Goal: Communication & Community: Share content

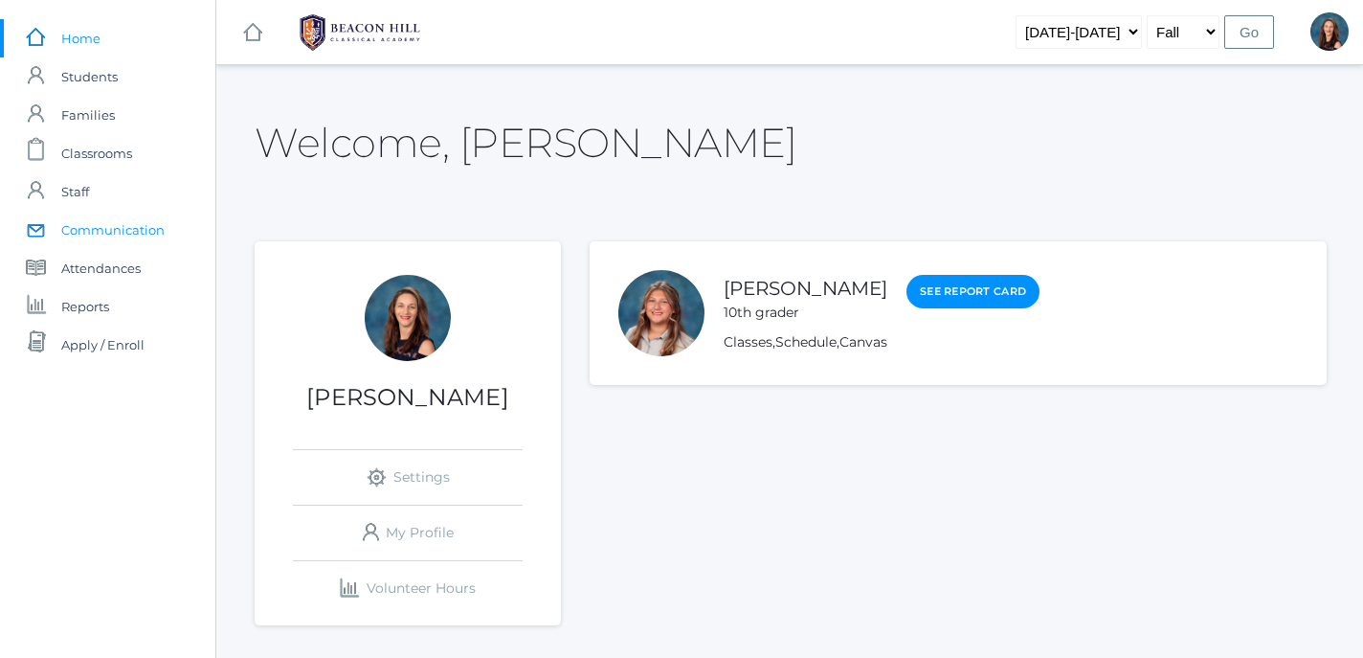
click at [113, 230] on span "Communication" at bounding box center [112, 230] width 103 height 38
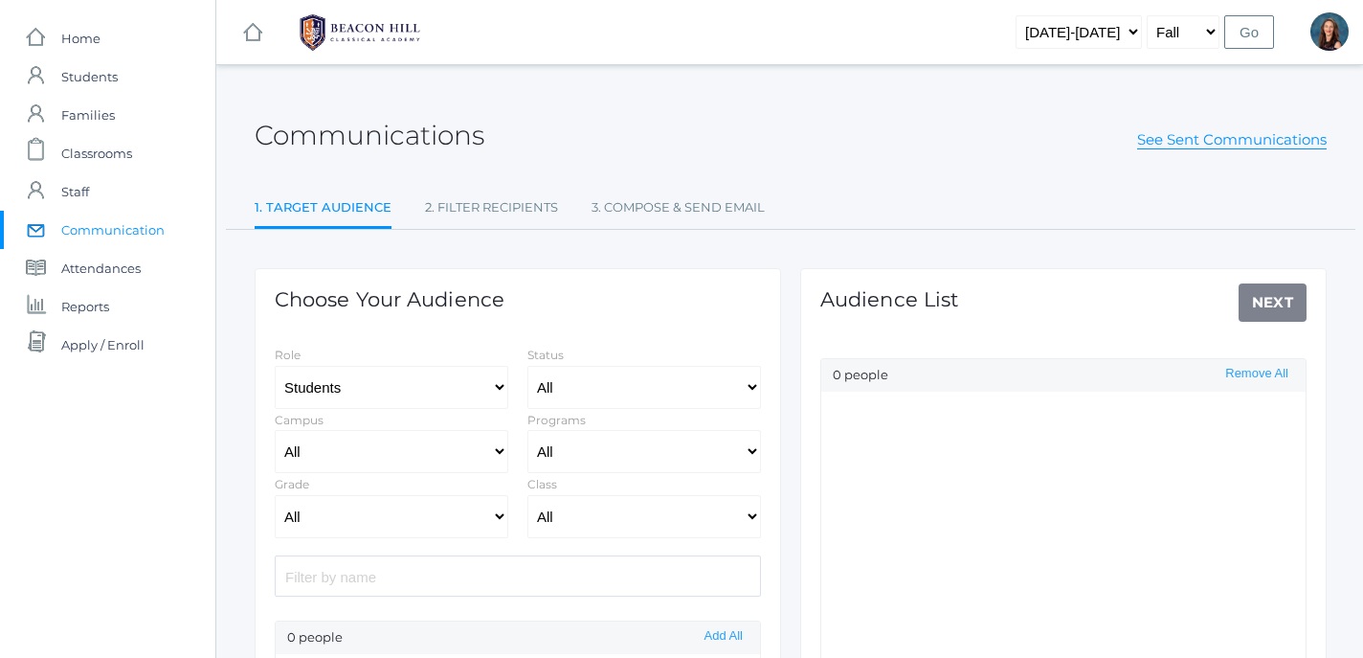
select select "Enrolled"
click at [275, 495] on select "All Grammar - Kindergarten - 1st Grade - 2nd Grade - 3rd Grade - 4th Grade - 5t…" at bounding box center [392, 516] width 234 height 43
click option "- 6th Grade" at bounding box center [0, 0] width 0 height 0
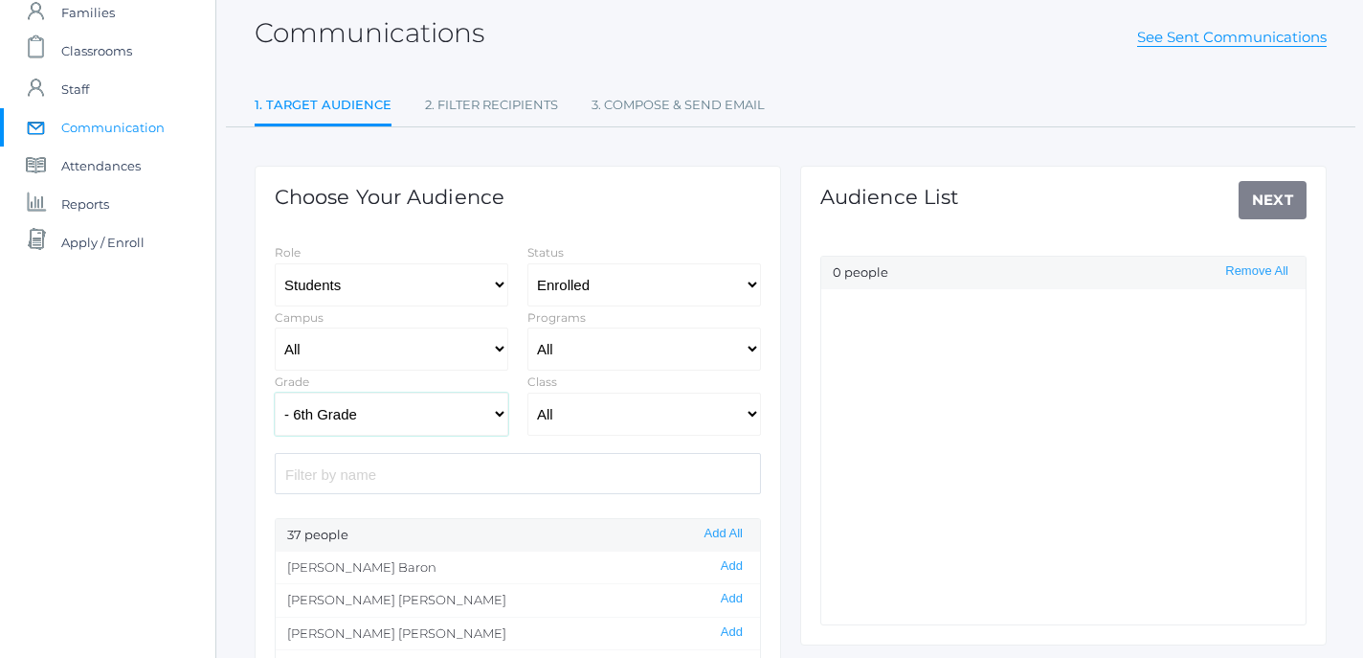
scroll to position [107, 0]
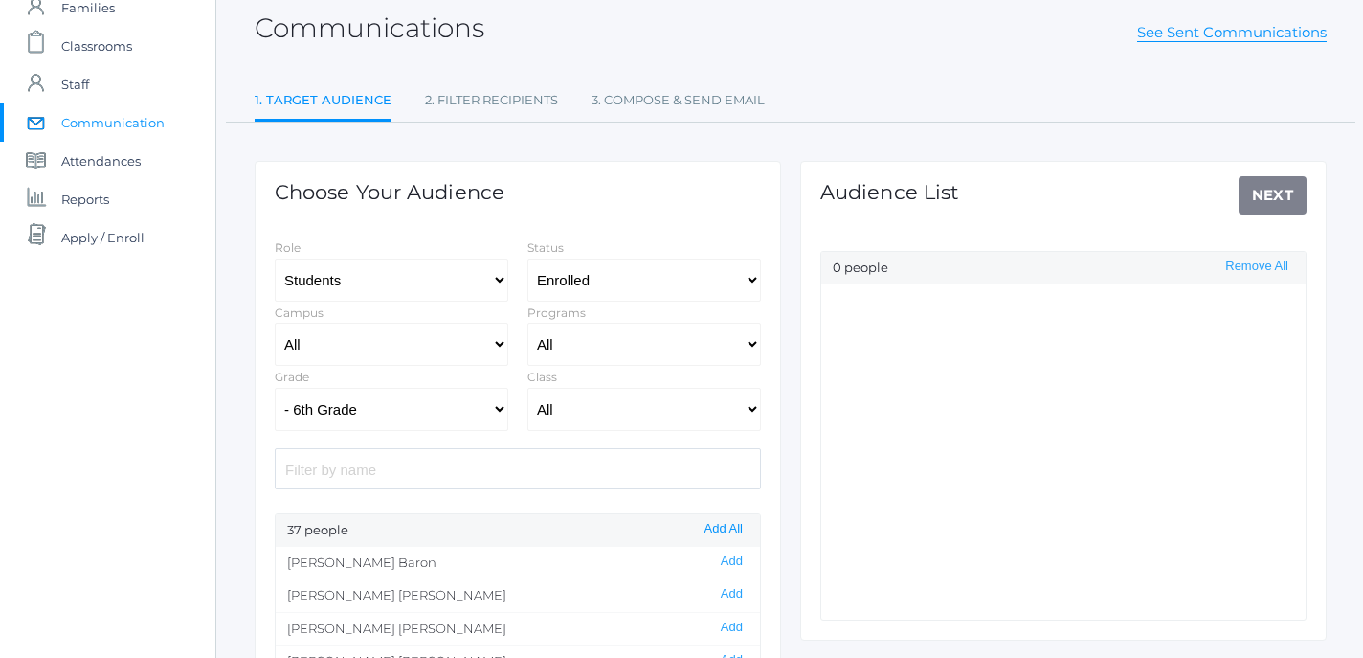
click at [727, 532] on button "Add All" at bounding box center [724, 529] width 50 height 16
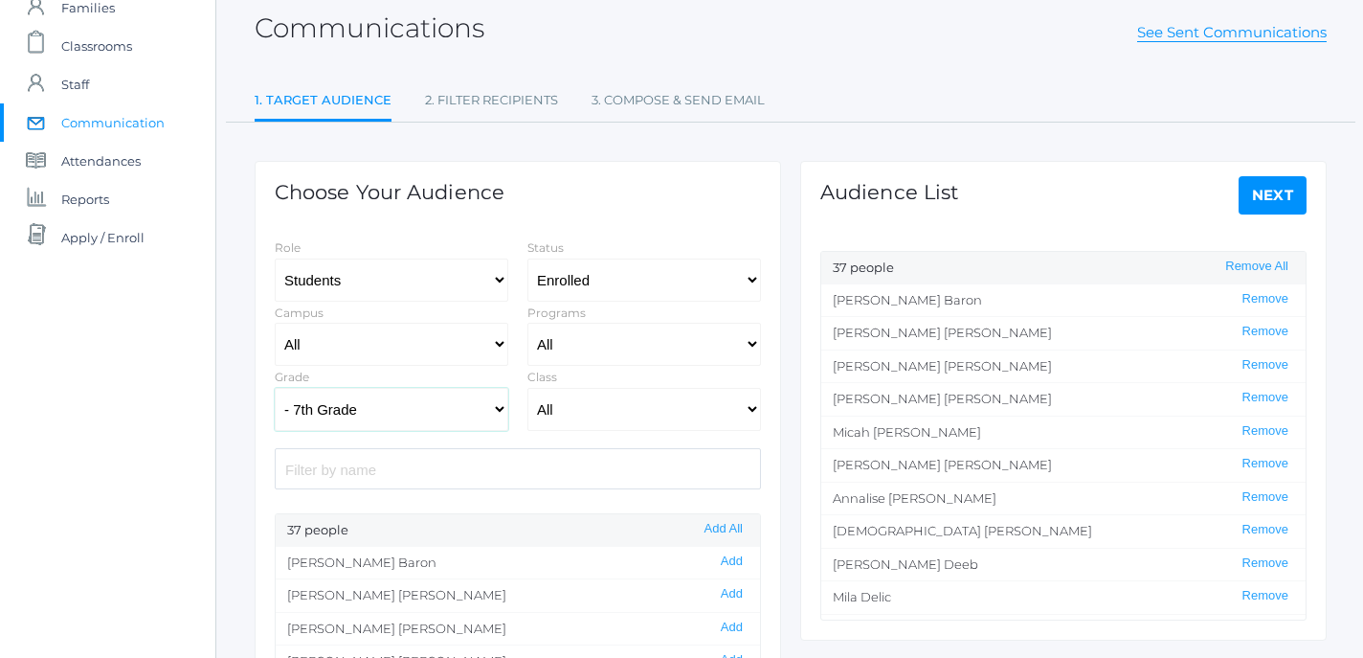
click option "- 7th Grade" at bounding box center [0, 0] width 0 height 0
click at [724, 530] on button "Add All" at bounding box center [724, 529] width 50 height 16
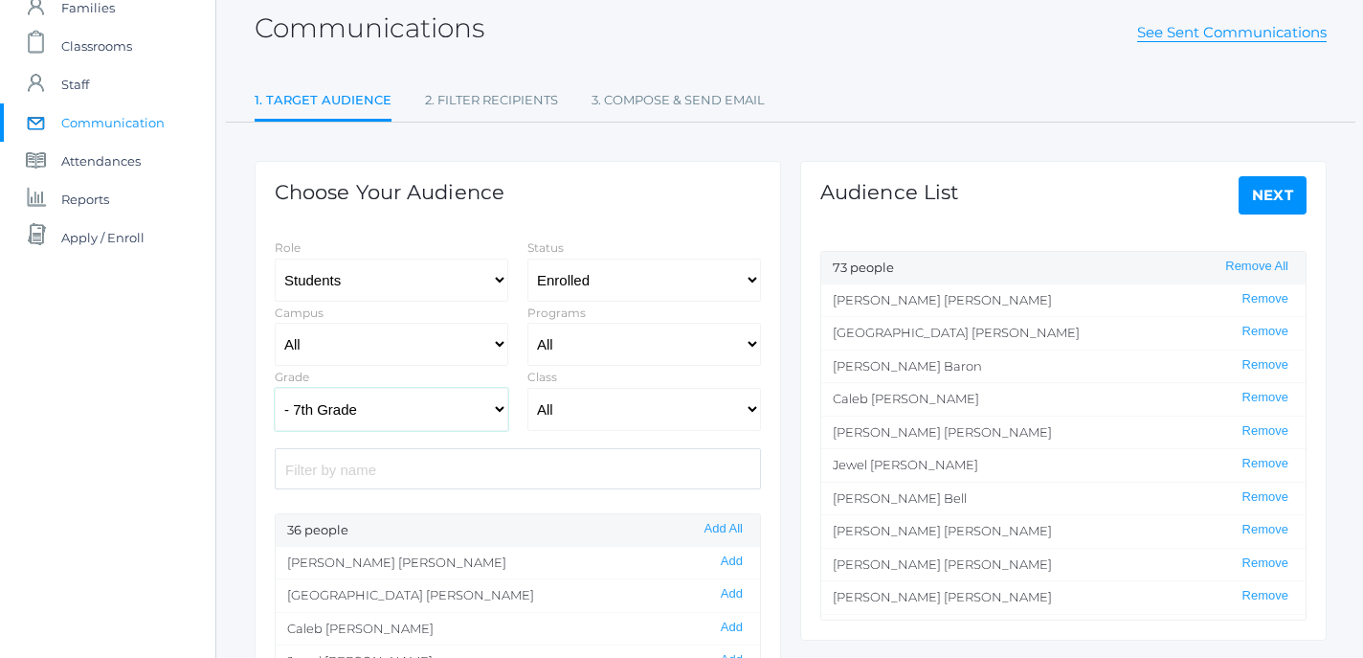
select select "8"
click option "- 8th Grade" at bounding box center [0, 0] width 0 height 0
click at [730, 527] on button "Add All" at bounding box center [724, 529] width 50 height 16
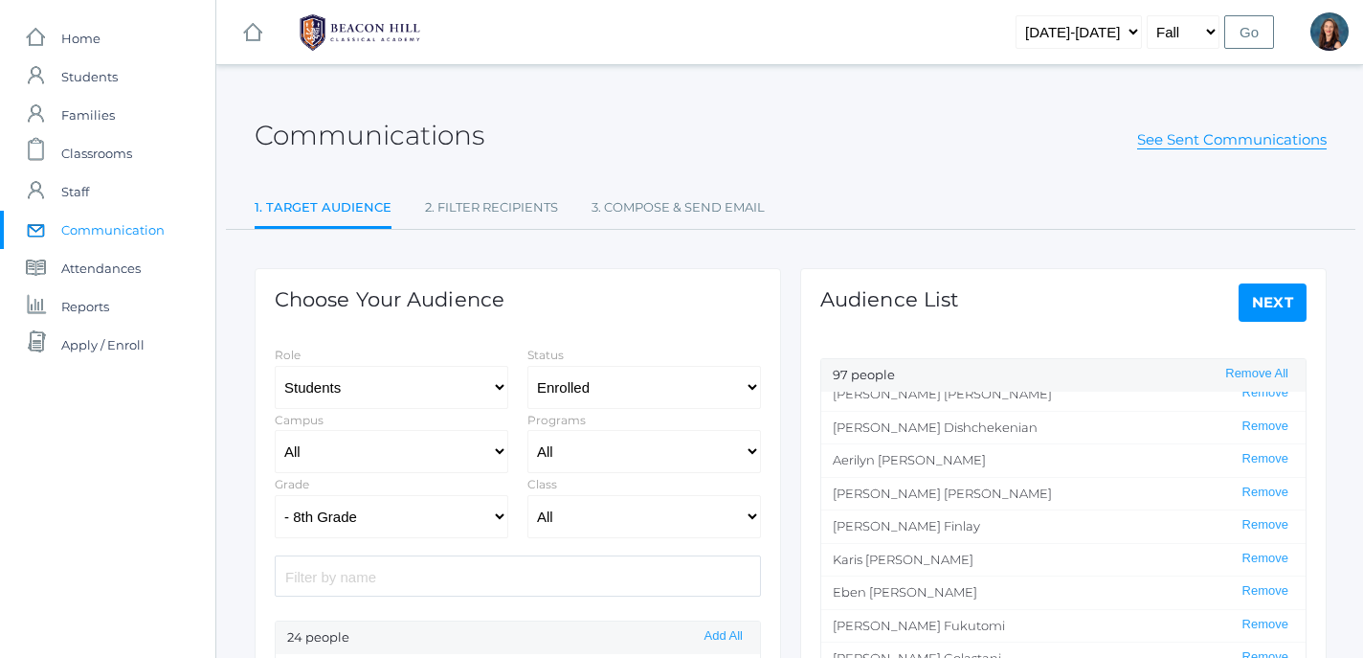
scroll to position [1102, 0]
click at [1264, 592] on button "Remove" at bounding box center [1265, 592] width 57 height 16
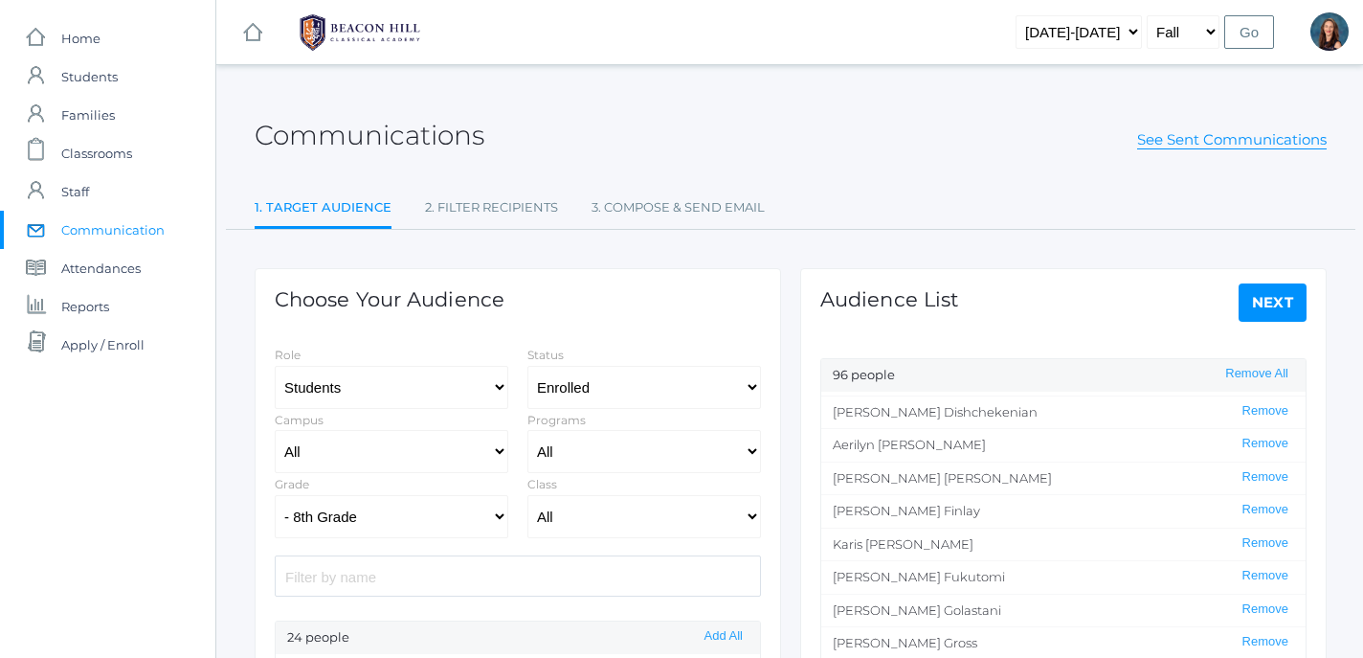
scroll to position [1124, 0]
click at [1269, 606] on button "Remove" at bounding box center [1265, 604] width 57 height 16
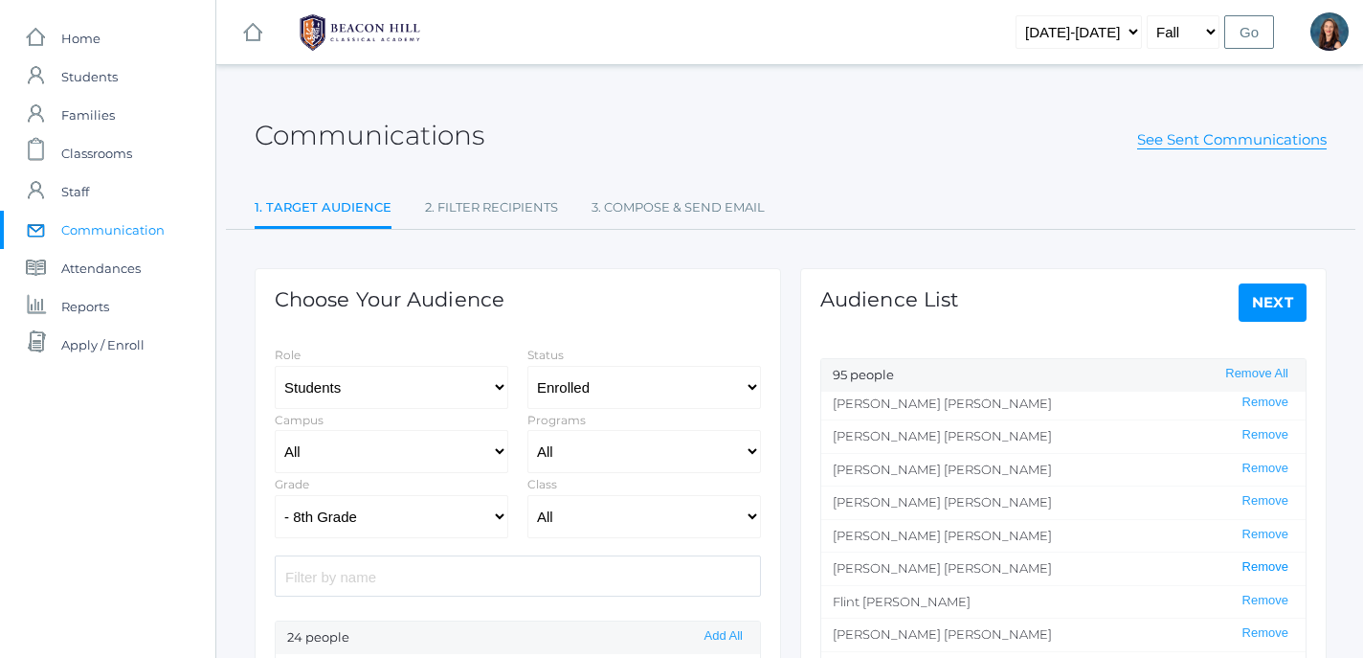
click at [1270, 572] on button "Remove" at bounding box center [1265, 567] width 57 height 16
click at [1270, 566] on button "Remove" at bounding box center [1265, 567] width 57 height 16
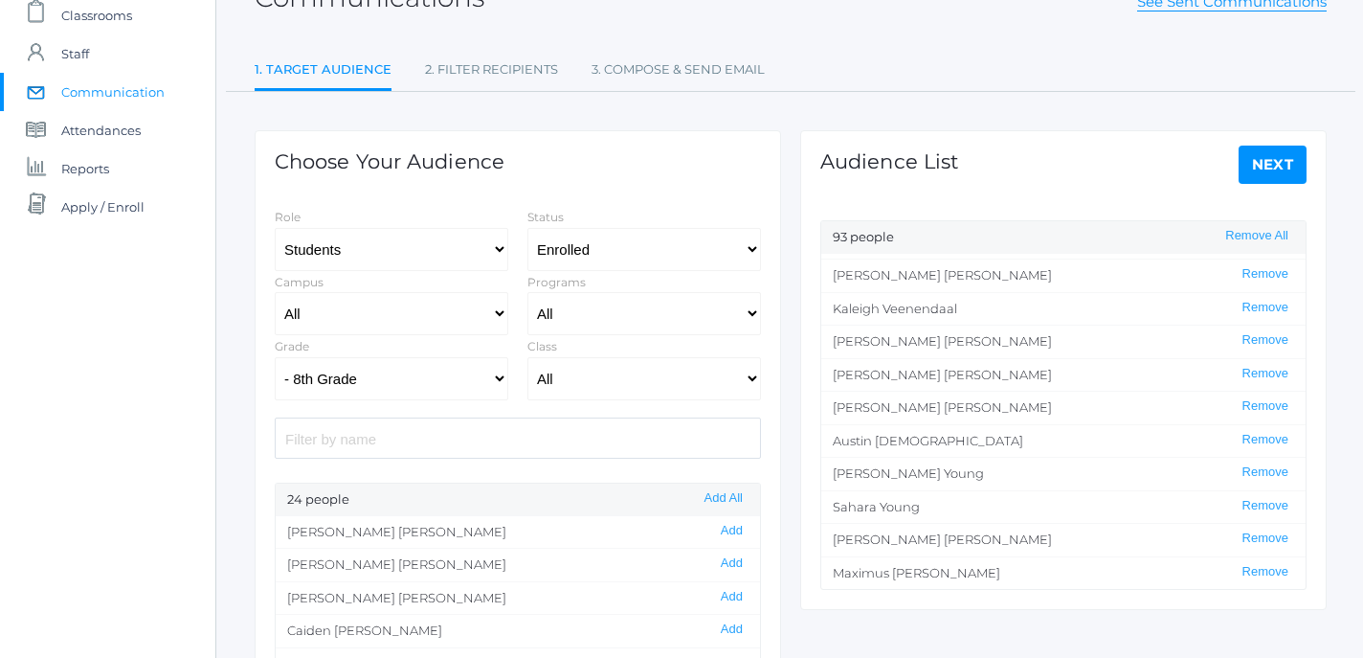
scroll to position [139, 0]
click at [1273, 154] on link "Next" at bounding box center [1273, 164] width 69 height 38
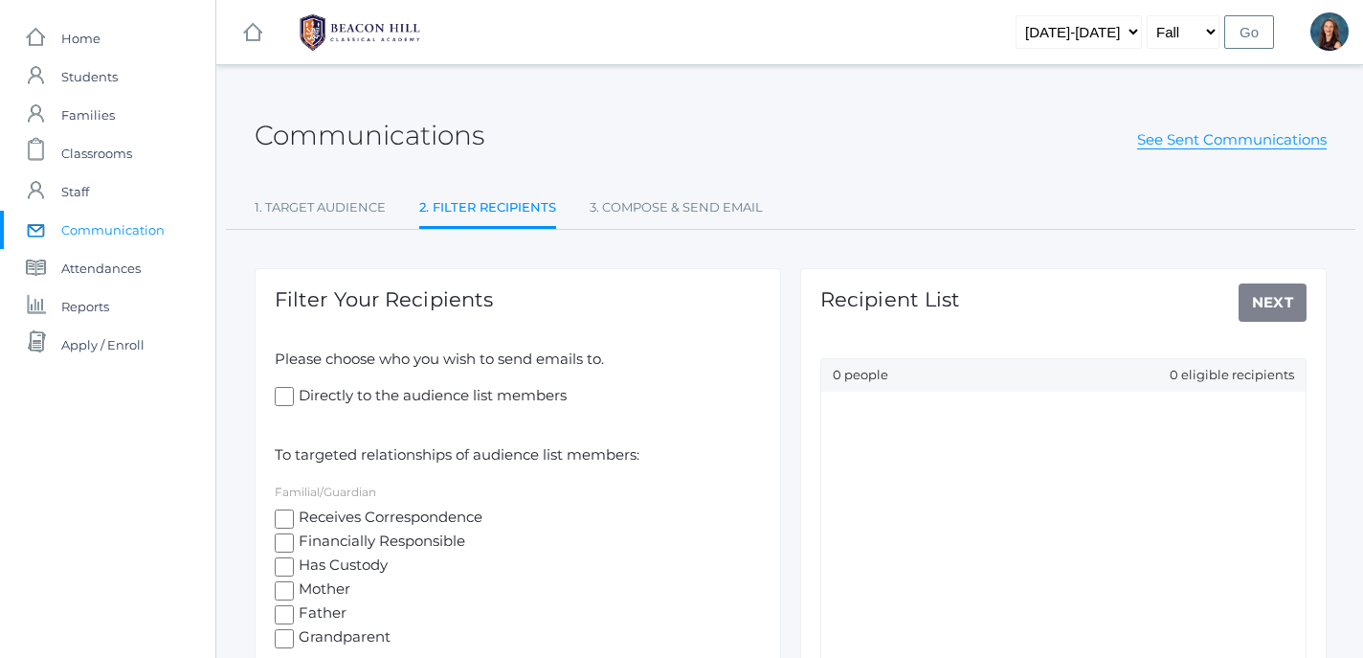
click at [284, 519] on input "Receives Correspondence" at bounding box center [284, 518] width 19 height 19
checkbox input "true"
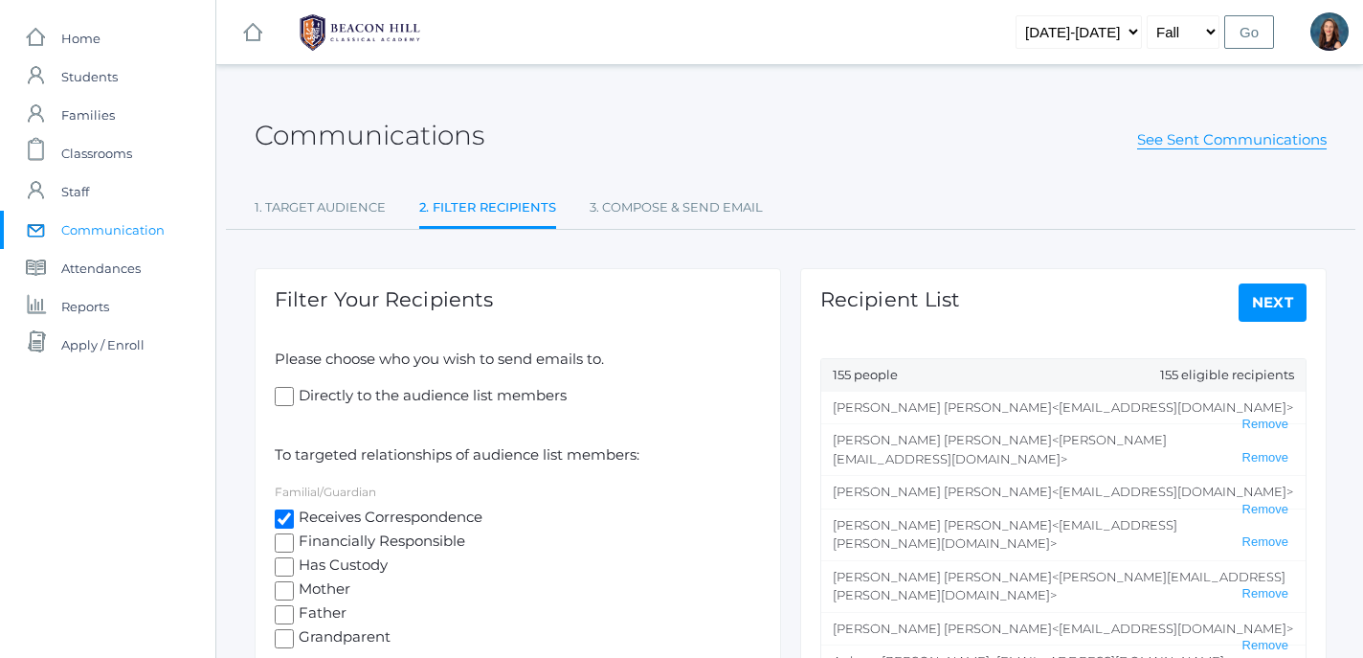
click at [1276, 303] on link "Next" at bounding box center [1273, 302] width 69 height 38
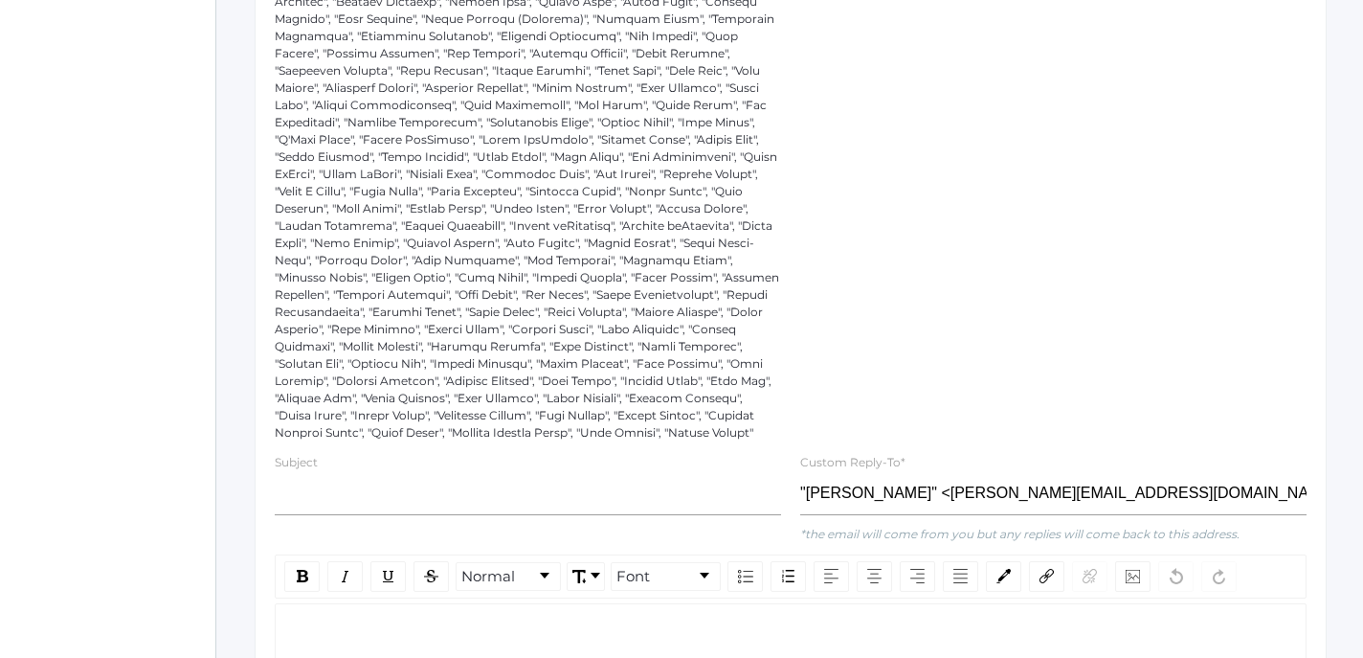
scroll to position [473, 0]
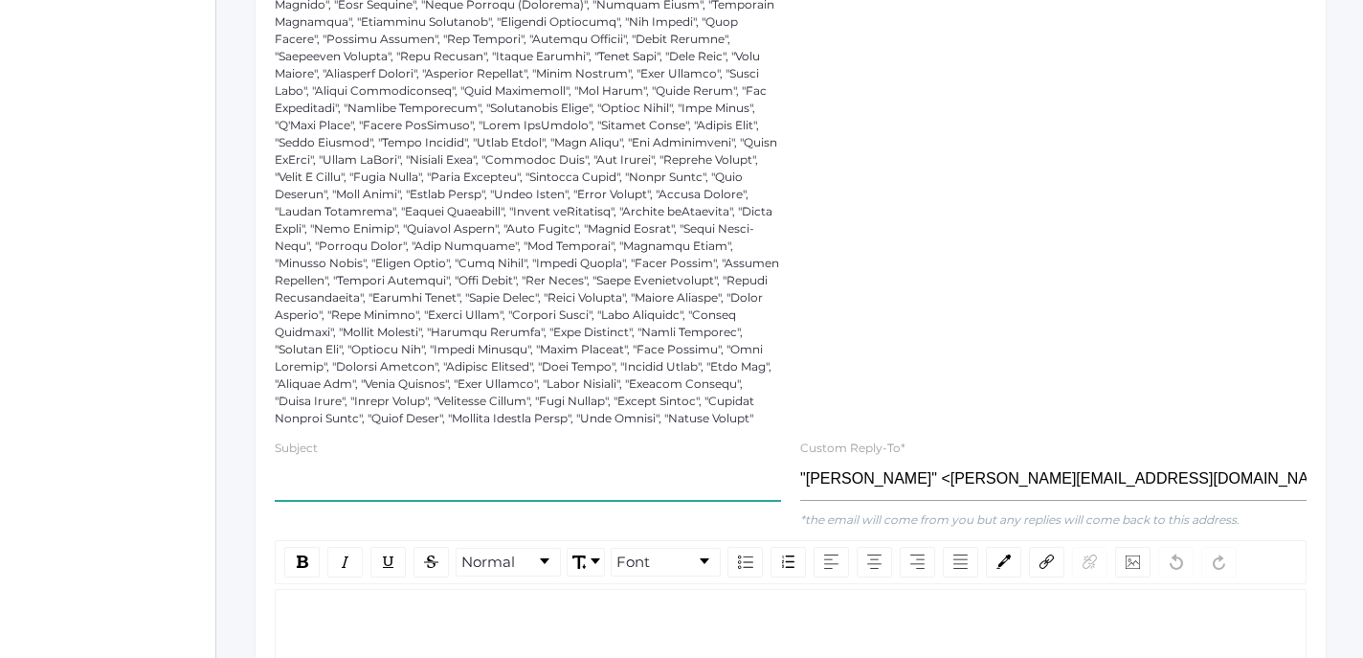
click at [551, 479] on input "text" at bounding box center [528, 479] width 506 height 43
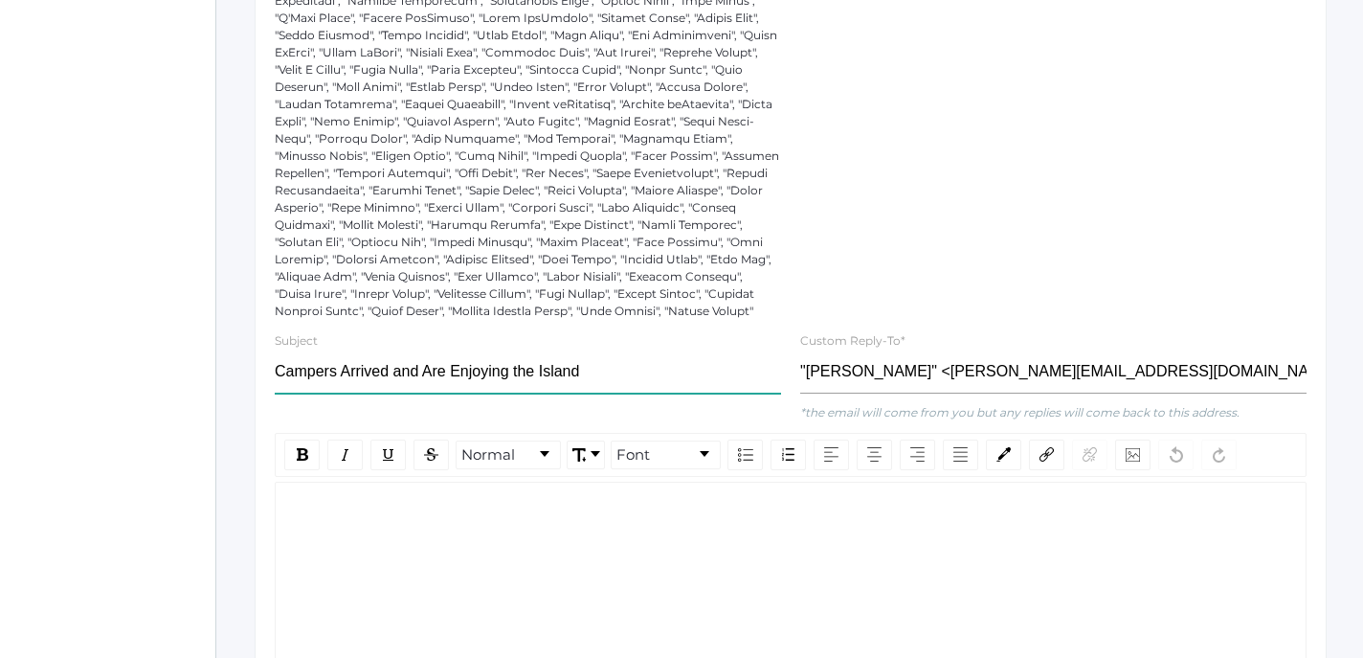
scroll to position [584, 0]
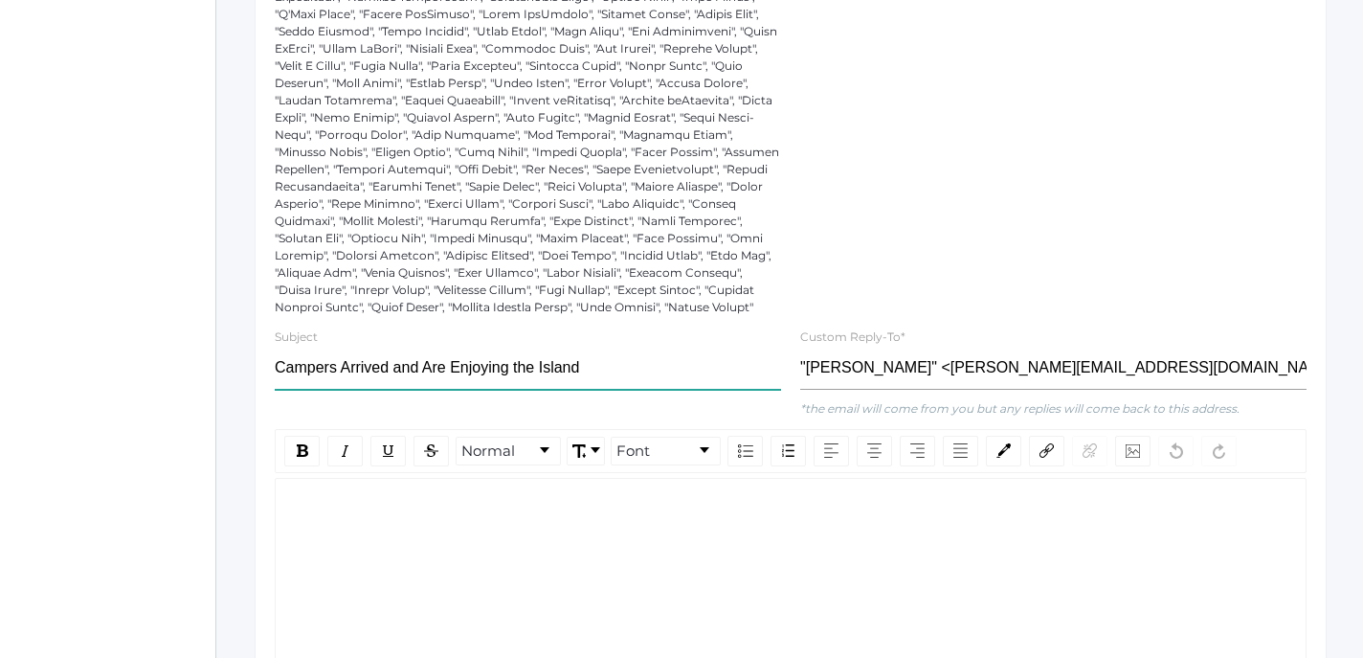
type input "Campers Arrived and Are Enjoying the Island"
click at [449, 503] on div "rdw-editor" at bounding box center [791, 509] width 1000 height 22
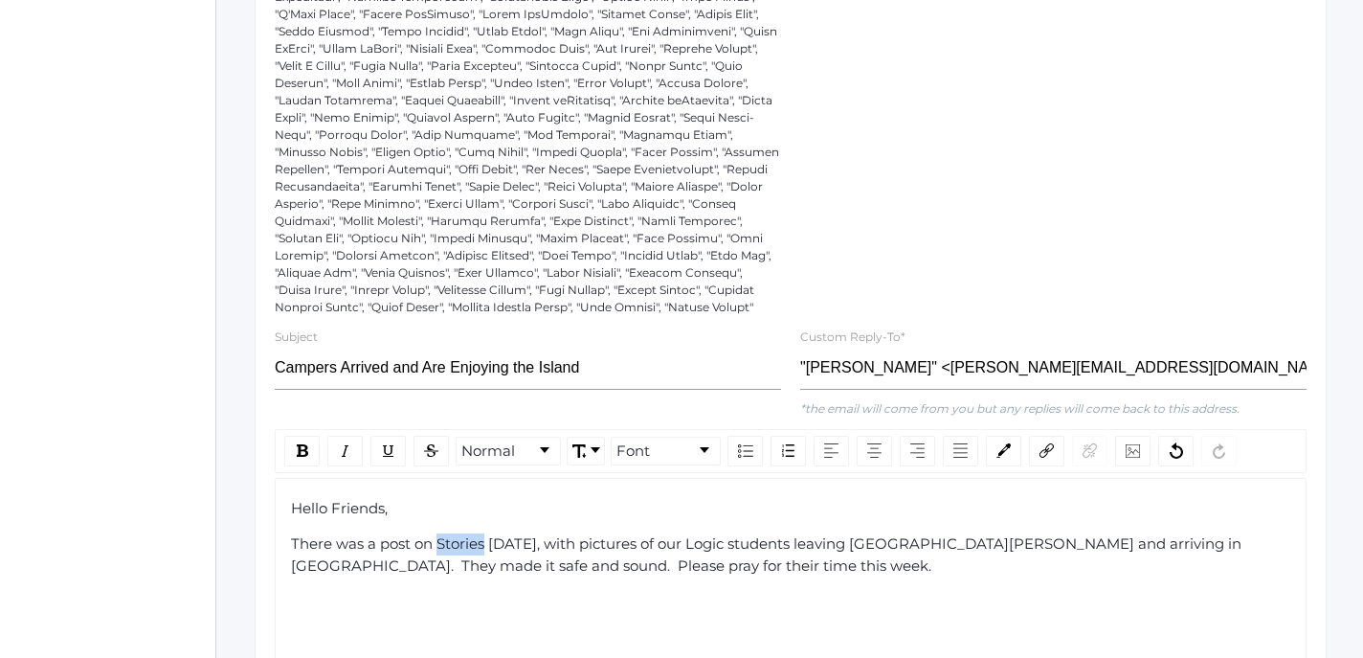
drag, startPoint x: 437, startPoint y: 542, endPoint x: 486, endPoint y: 545, distance: 49.9
click at [486, 545] on span "There was a post on Stories [DATE], with pictures of our Logic students leaving…" at bounding box center [768, 554] width 955 height 40
click at [1049, 451] on img "rdw-link-control" at bounding box center [1047, 450] width 14 height 14
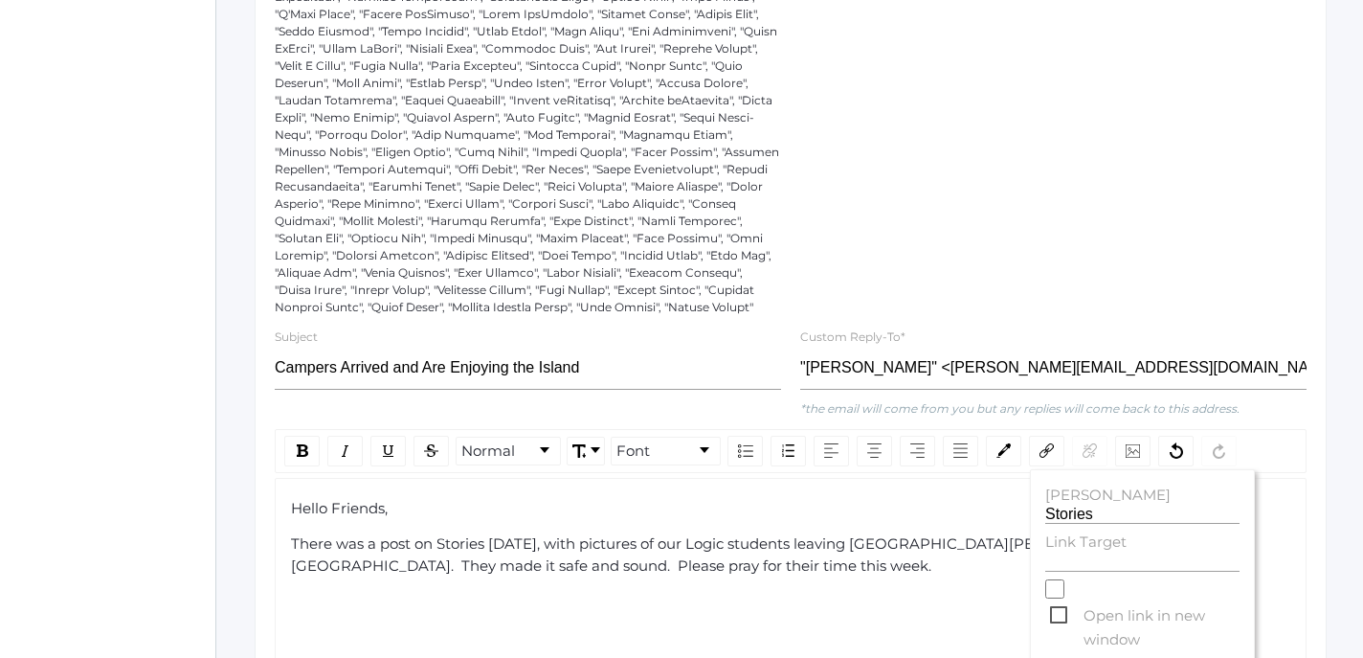
click at [1070, 550] on label "Link Target" at bounding box center [1142, 542] width 194 height 22
click at [1070, 553] on input "Link Target" at bounding box center [1142, 562] width 194 height 18
paste input "[URL][DOMAIN_NAME]"
click at [1058, 612] on span "Open link in new window" at bounding box center [1145, 615] width 190 height 24
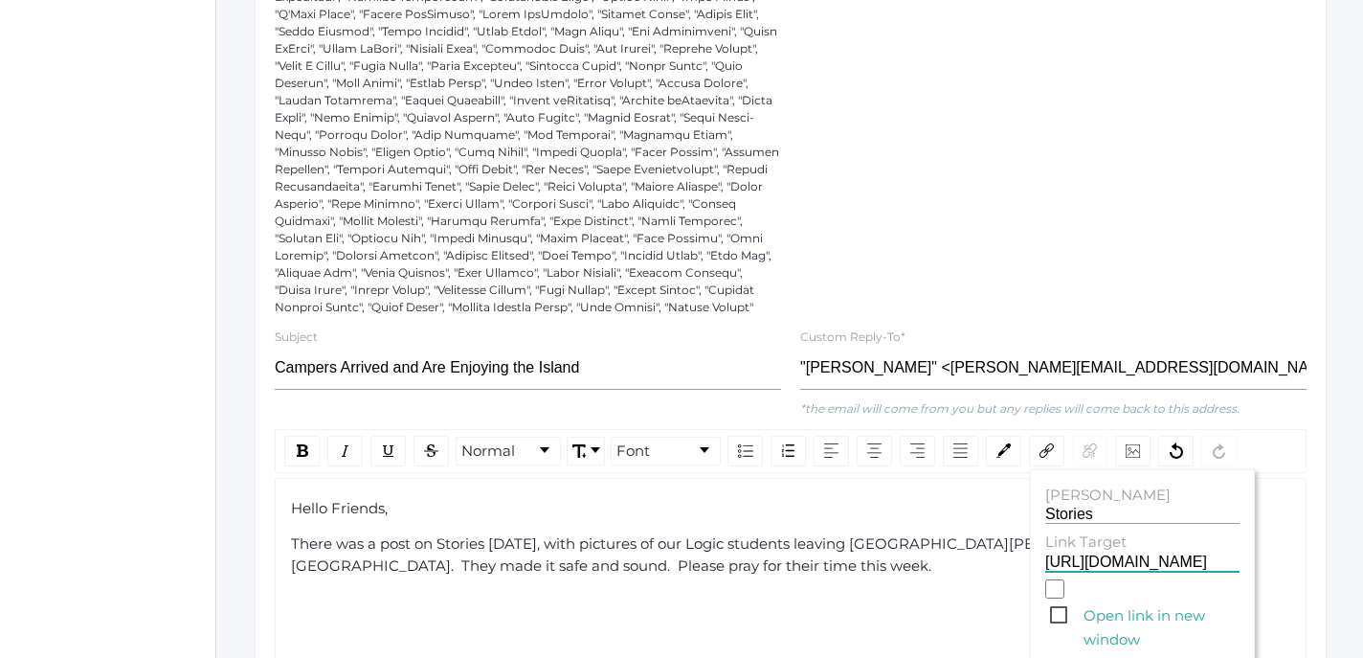
type input "[URL][DOMAIN_NAME]"
click at [1058, 598] on input "Open link in new window" at bounding box center [1054, 588] width 19 height 19
checkbox input "true"
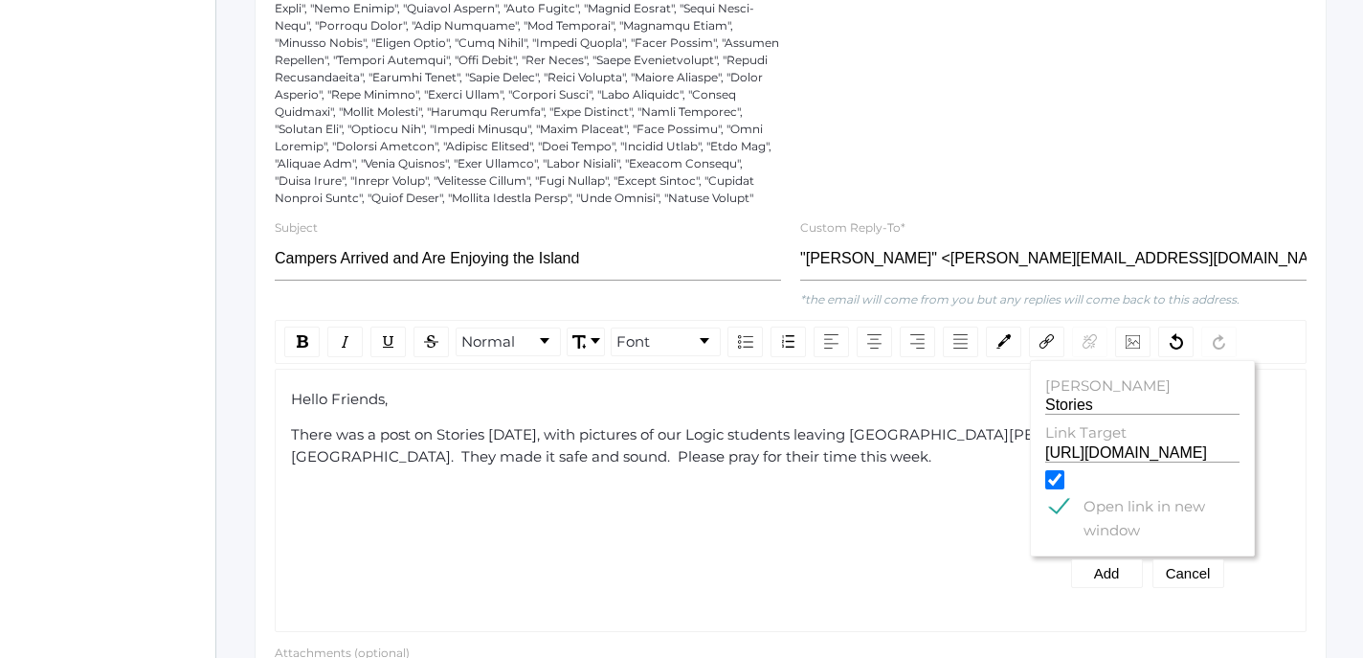
scroll to position [699, 0]
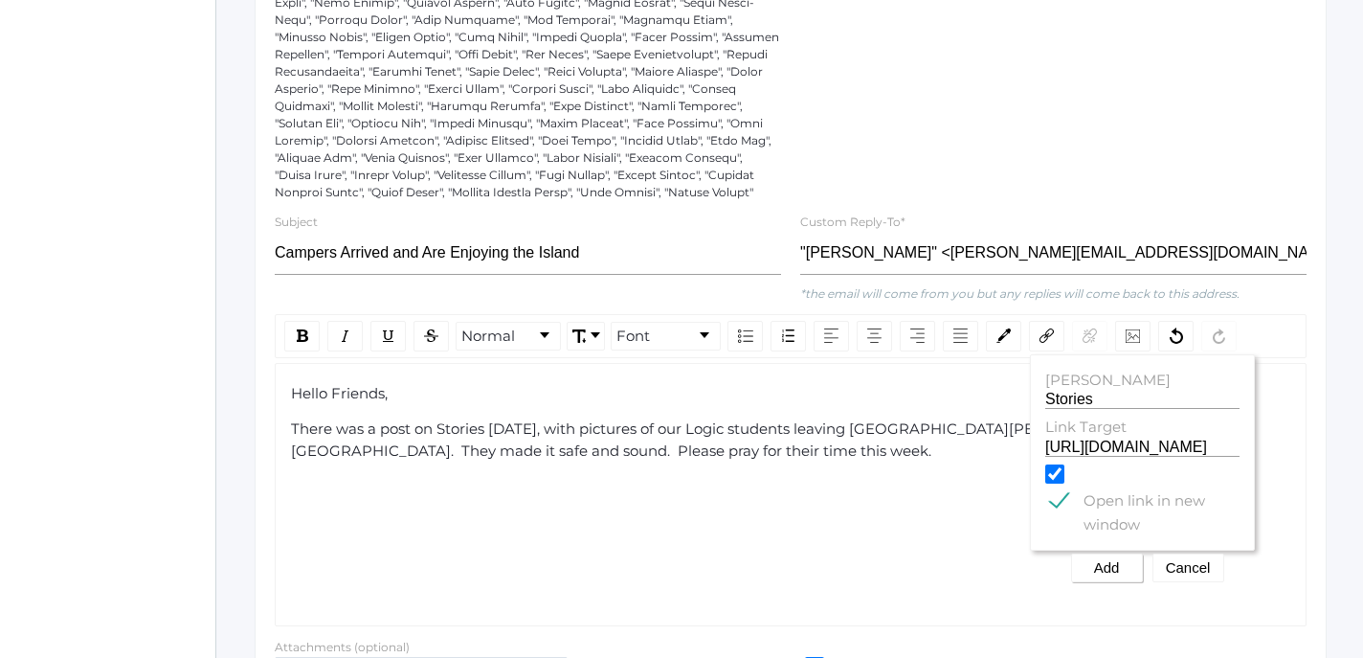
click at [1110, 570] on button "Add" at bounding box center [1107, 567] width 72 height 29
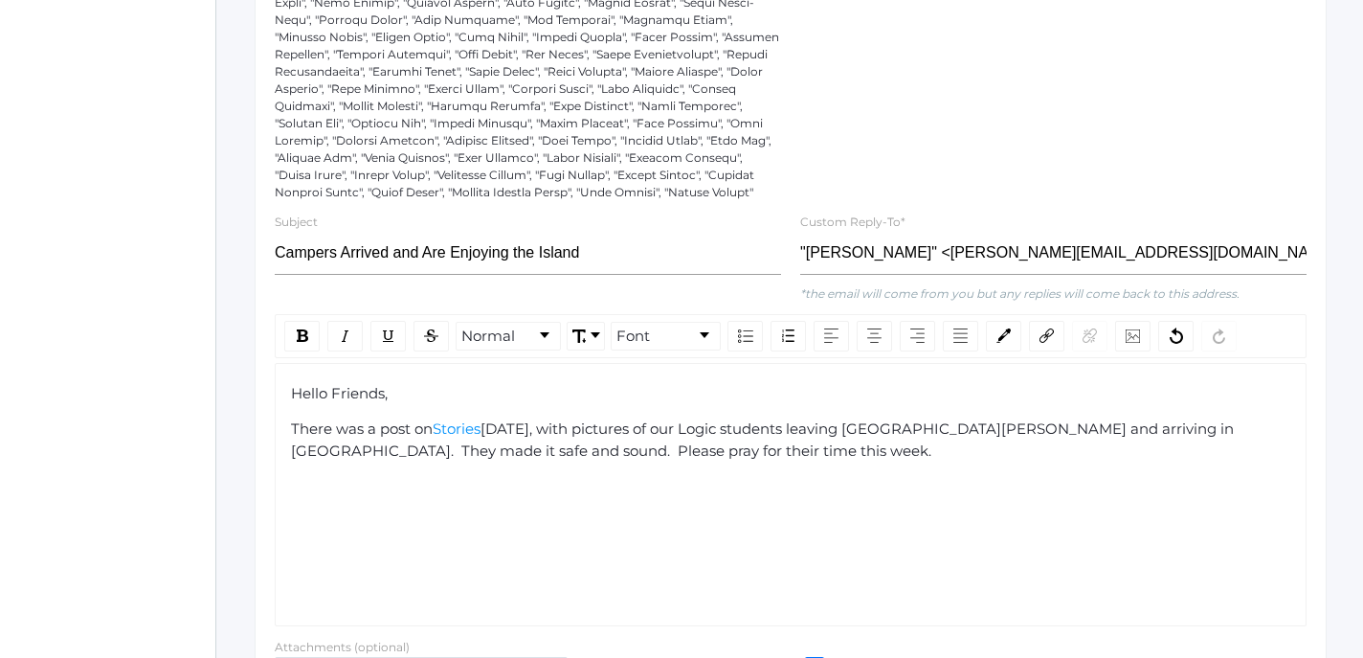
click at [650, 460] on div "There was a post on Stories [DATE], with pictures of our Logic students leaving…" at bounding box center [791, 439] width 1000 height 43
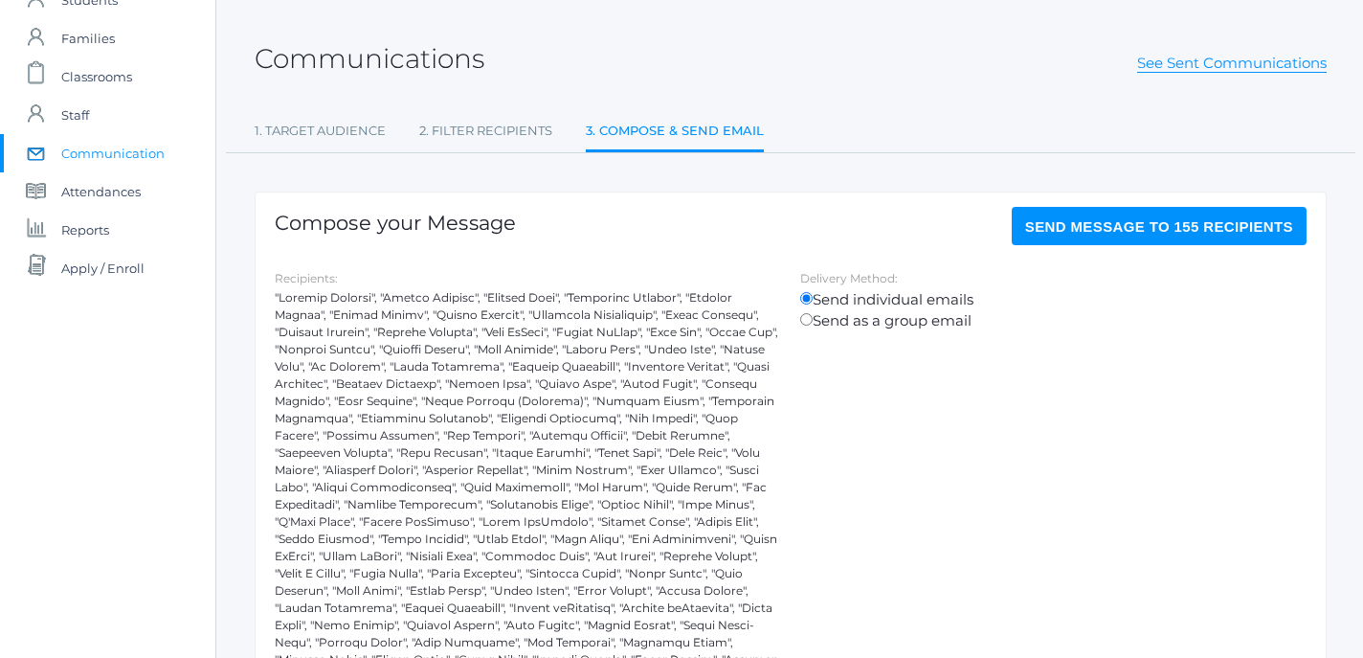
scroll to position [40, 0]
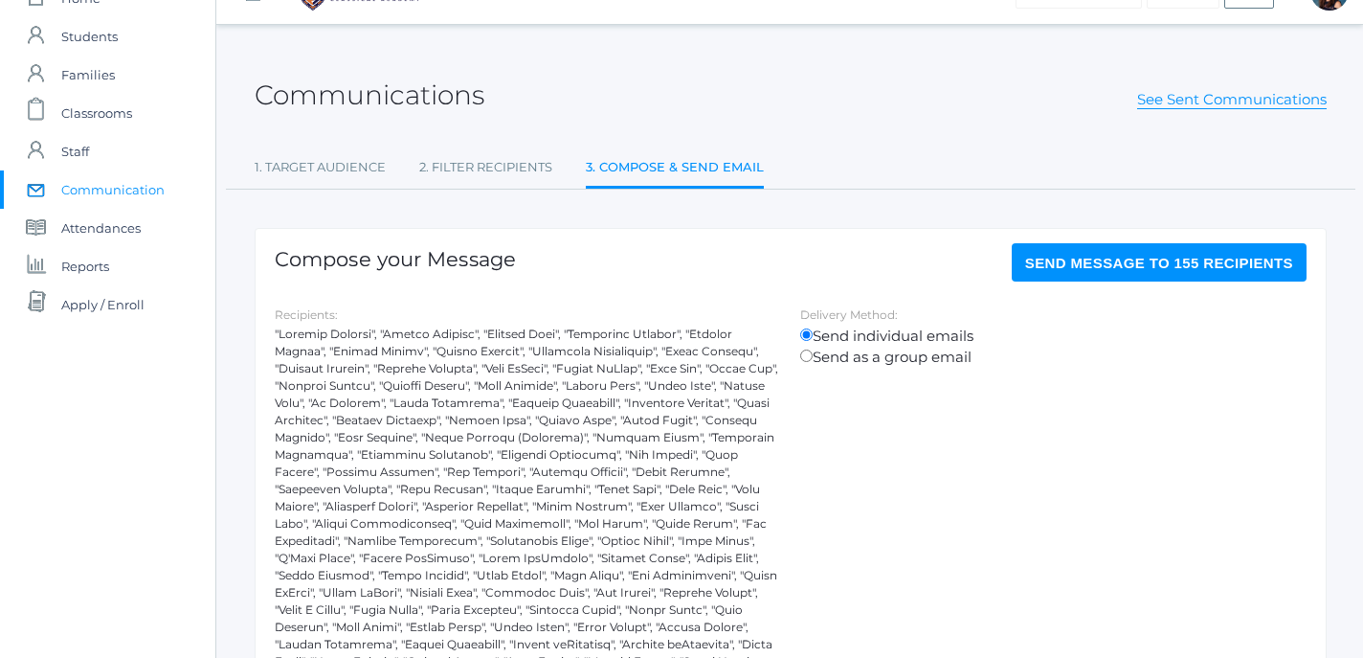
click at [1202, 260] on span "Send Message to 155 recipients" at bounding box center [1159, 263] width 268 height 16
